Goal: Task Accomplishment & Management: Use online tool/utility

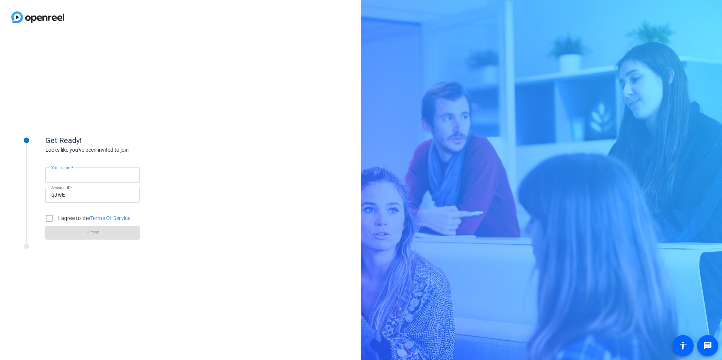
click at [96, 172] on input "Your name" at bounding box center [92, 174] width 82 height 9
type input "[PERSON_NAME]"
click at [69, 218] on label "I agree to the Terms Of Service" at bounding box center [94, 219] width 74 height 8
click at [57, 218] on input "I agree to the Terms Of Service" at bounding box center [49, 218] width 15 height 15
checkbox input "true"
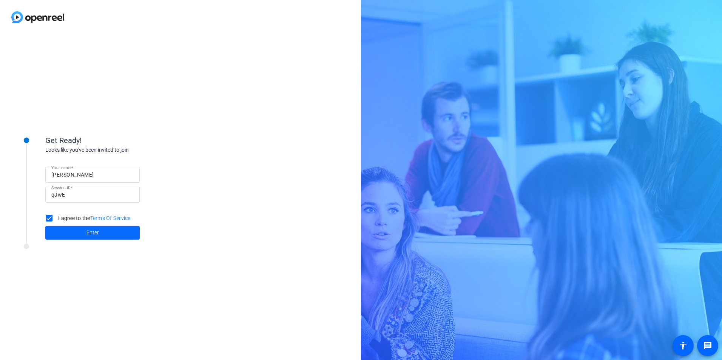
click at [76, 233] on span at bounding box center [92, 233] width 94 height 18
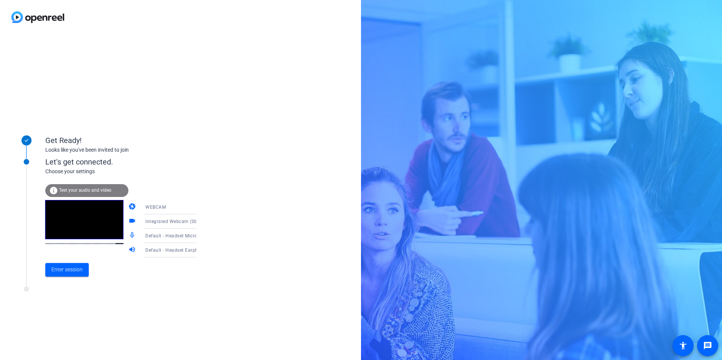
click at [161, 205] on div "WEBCAM" at bounding box center [173, 206] width 56 height 9
click at [152, 238] on span "DESKTOP" at bounding box center [145, 237] width 21 height 9
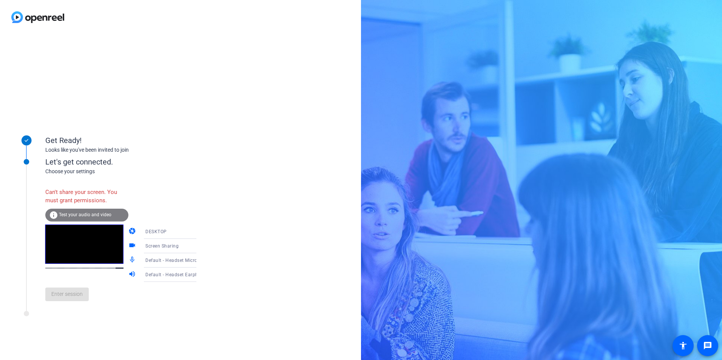
click at [161, 230] on div "DESKTOP" at bounding box center [173, 231] width 56 height 9
click at [152, 244] on span "WEBCAM" at bounding box center [145, 246] width 20 height 9
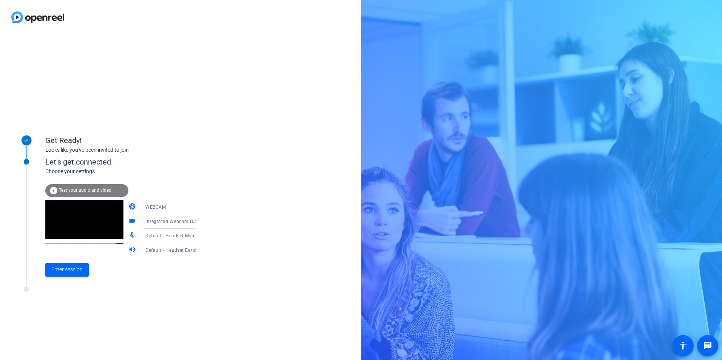
click at [142, 282] on div "Enter session" at bounding box center [128, 270] width 167 height 25
click at [154, 224] on span "Integrated Webcam (0bda:555b)" at bounding box center [181, 221] width 72 height 6
click at [152, 263] on span "Logitech BRIO (046d:085e)" at bounding box center [163, 260] width 57 height 9
click at [131, 332] on div "Get Ready! Looks like you've been invited to join Let's get connected. Choose y…" at bounding box center [180, 197] width 361 height 326
click at [65, 278] on span at bounding box center [66, 270] width 43 height 18
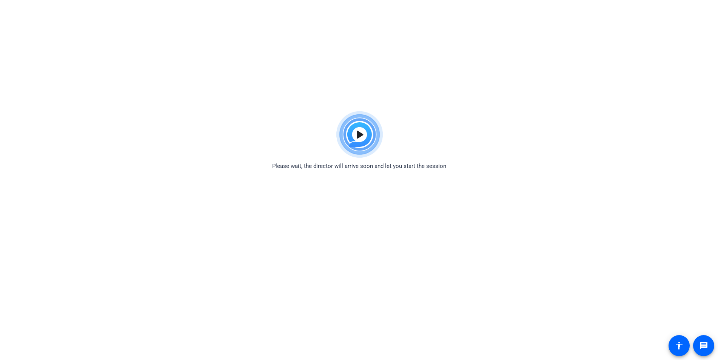
click at [424, 316] on body "Accessibility Screen-Reader Guide, Feedback, and Issue Reporting | New window P…" at bounding box center [359, 288] width 718 height 360
click at [390, 334] on body "Accessibility Screen-Reader Guide, Feedback, and Issue Reporting | New window P…" at bounding box center [359, 288] width 718 height 360
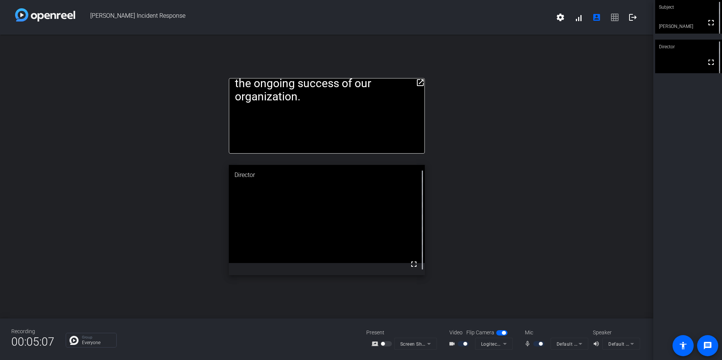
click at [420, 83] on mat-icon "open_in_new" at bounding box center [420, 82] width 9 height 9
